Goal: Transaction & Acquisition: Purchase product/service

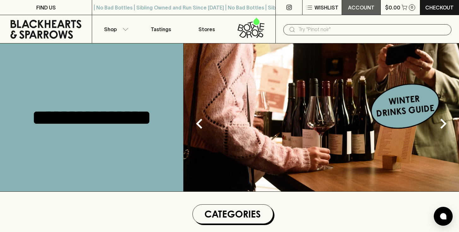
click at [362, 5] on p "ACCOUNT" at bounding box center [361, 8] width 26 height 8
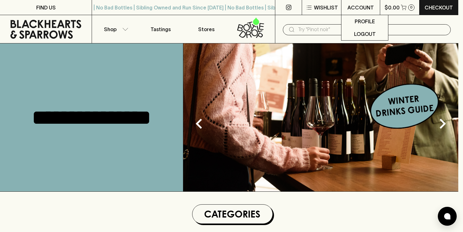
click at [329, 9] on div at bounding box center [231, 116] width 463 height 232
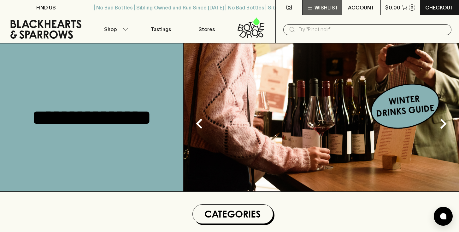
click at [325, 7] on p "Wishlist" at bounding box center [326, 8] width 24 height 8
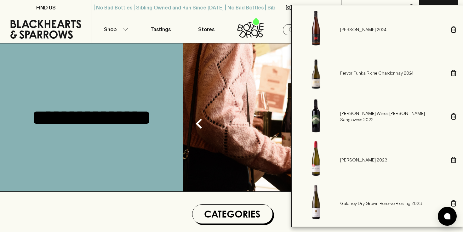
click at [226, 52] on div at bounding box center [231, 116] width 463 height 232
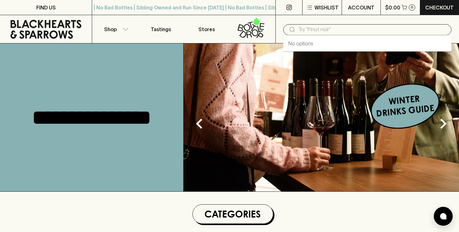
click at [341, 31] on input "text" at bounding box center [372, 30] width 148 height 10
type input "reisling"
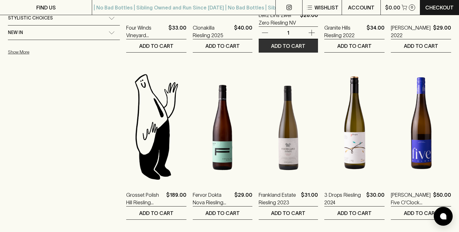
scroll to position [244, 0]
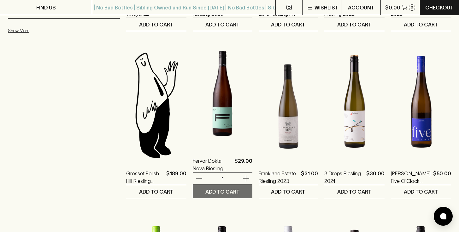
click at [205, 190] on p "ADD TO CART" at bounding box center [222, 192] width 34 height 8
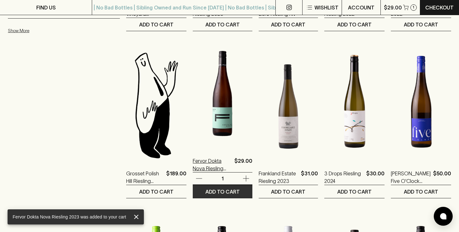
click at [193, 163] on p "Fervor Dokta Nova Riesling 2023" at bounding box center [212, 164] width 39 height 15
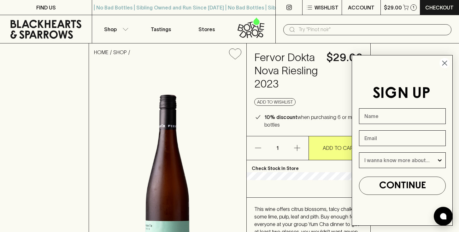
click at [301, 152] on icon "button" at bounding box center [297, 148] width 8 height 8
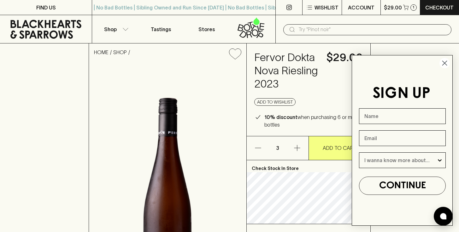
click at [301, 152] on icon "button" at bounding box center [297, 148] width 8 height 8
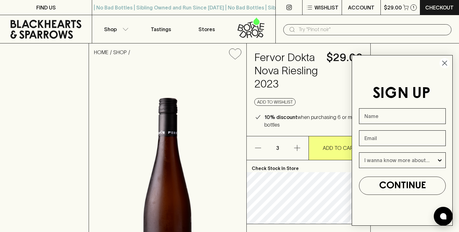
click at [344, 85] on div "Fervor Dokta Nova Riesling 2023 $29.00 Add to wishlist 10% discount when purcha…" at bounding box center [309, 90] width 124 height 93
click at [446, 64] on circle "Close dialog" at bounding box center [444, 63] width 10 height 10
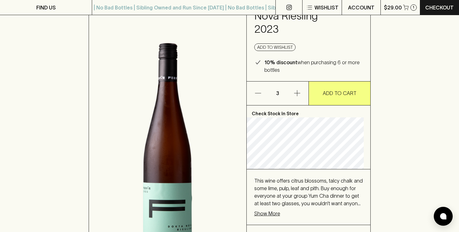
scroll to position [56, 0]
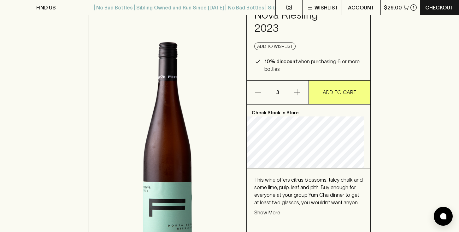
click at [176, 155] on img at bounding box center [167, 146] width 157 height 274
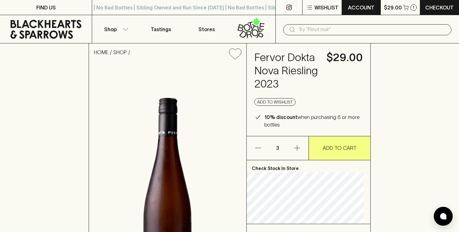
scroll to position [0, 0]
click at [325, 9] on p "Wishlist" at bounding box center [326, 8] width 24 height 8
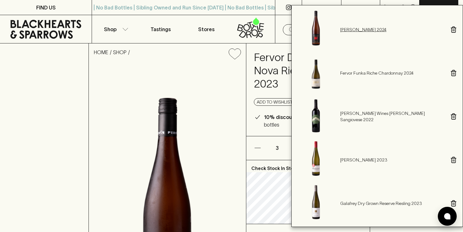
click at [362, 32] on p "[PERSON_NAME] 2024" at bounding box center [393, 29] width 104 height 6
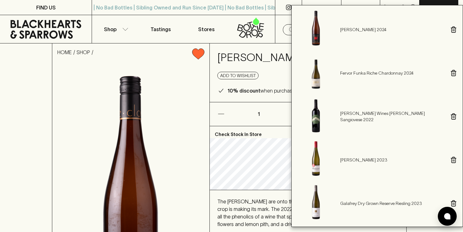
click at [277, 129] on div at bounding box center [231, 116] width 463 height 232
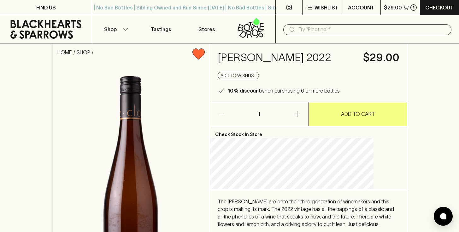
click at [299, 118] on icon "button" at bounding box center [297, 114] width 8 height 8
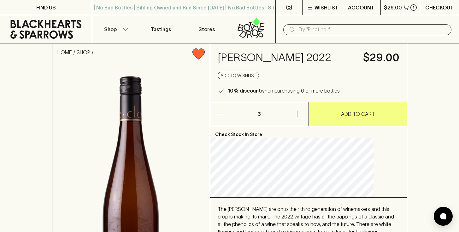
click at [435, 7] on p "Checkout" at bounding box center [439, 8] width 28 height 8
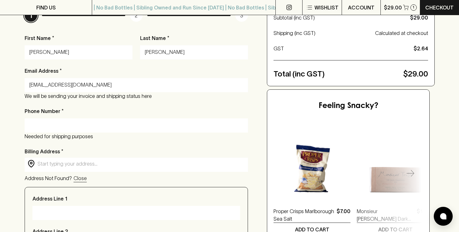
scroll to position [97, 0]
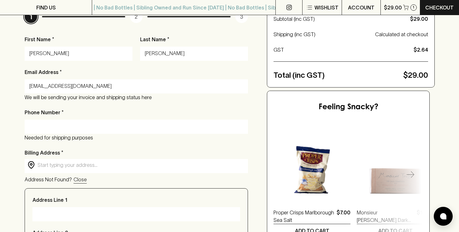
click at [165, 132] on div at bounding box center [137, 127] width 224 height 14
type input "0408243882"
click at [144, 149] on p "Billing Address *" at bounding box center [137, 153] width 224 height 8
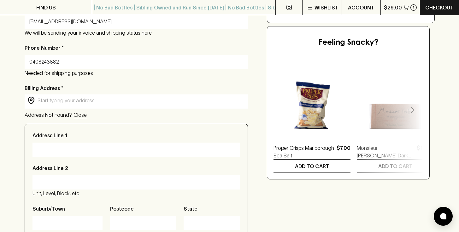
scroll to position [161, 0]
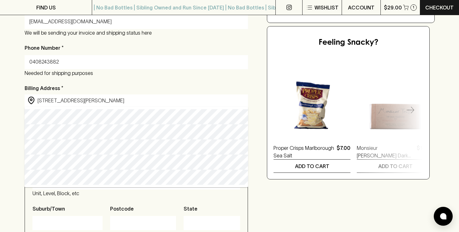
type input "[STREET_ADDRESS][PERSON_NAME]"
type input "[GEOGRAPHIC_DATA]"
type input "4101"
type input "[GEOGRAPHIC_DATA]"
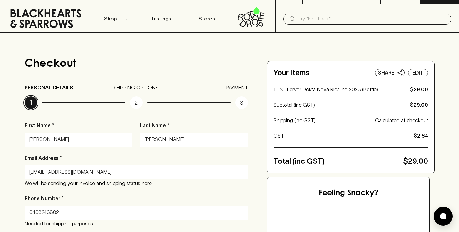
scroll to position [11, 0]
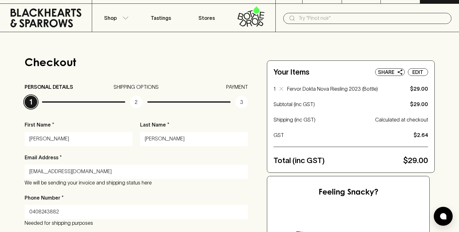
click at [366, 90] on p "Fervor Dokta Nova Riesling 2023 (Bottle)" at bounding box center [339, 89] width 105 height 8
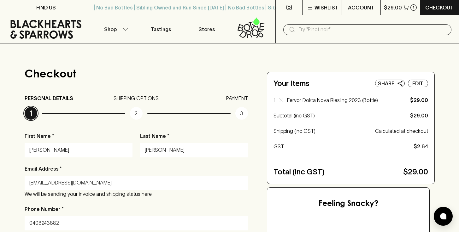
scroll to position [0, 0]
click at [352, 99] on p "Fervor Dokta Nova Riesling 2023 (Bottle)" at bounding box center [339, 100] width 105 height 8
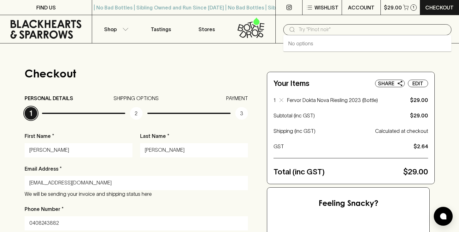
click at [318, 30] on input "text" at bounding box center [372, 30] width 148 height 10
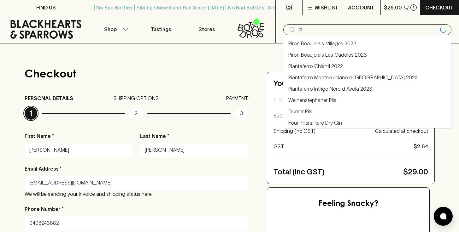
type input "p"
